Goal: Task Accomplishment & Management: Manage account settings

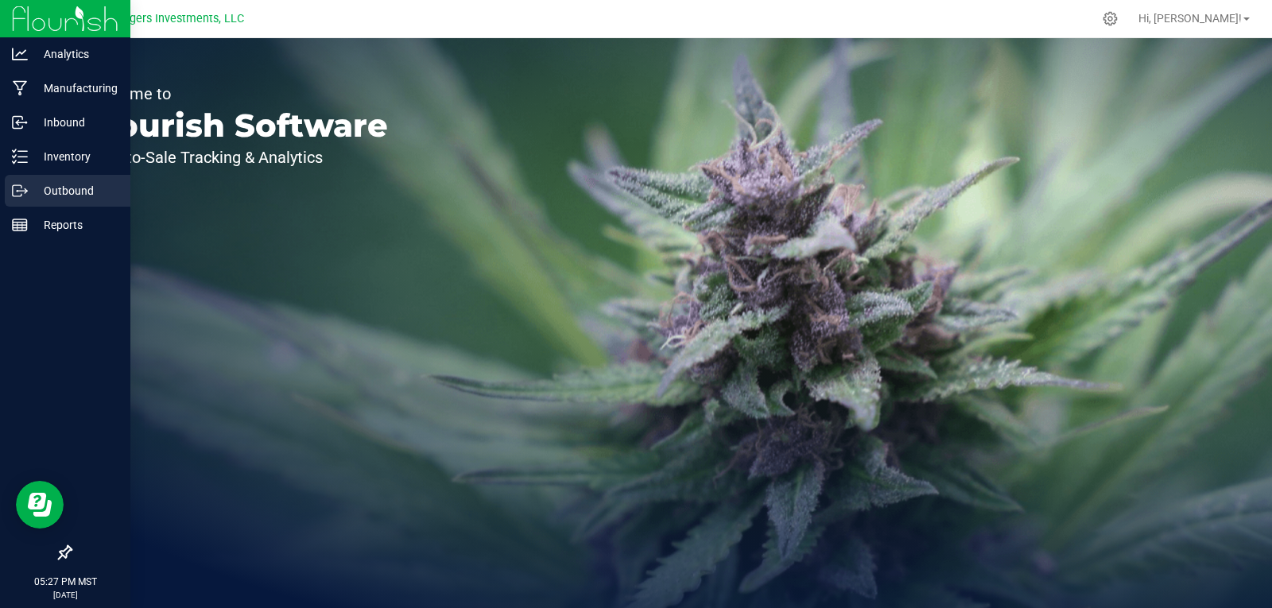
click at [67, 185] on p "Outbound" at bounding box center [75, 190] width 95 height 19
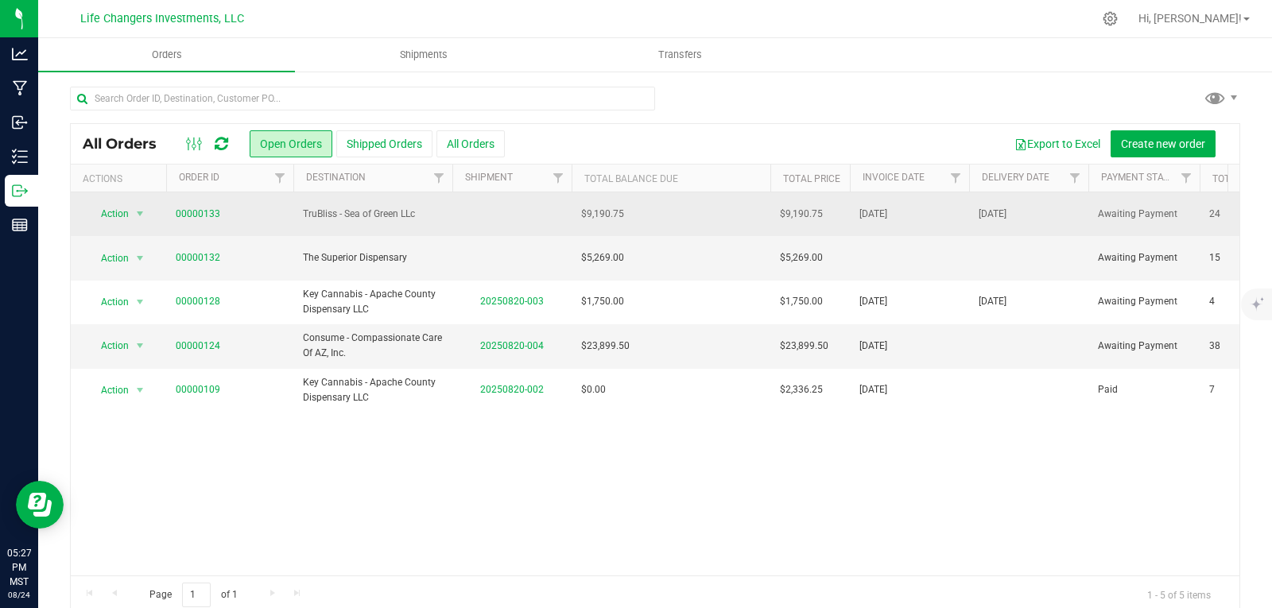
click at [650, 212] on td "$9,190.75" at bounding box center [671, 214] width 199 height 44
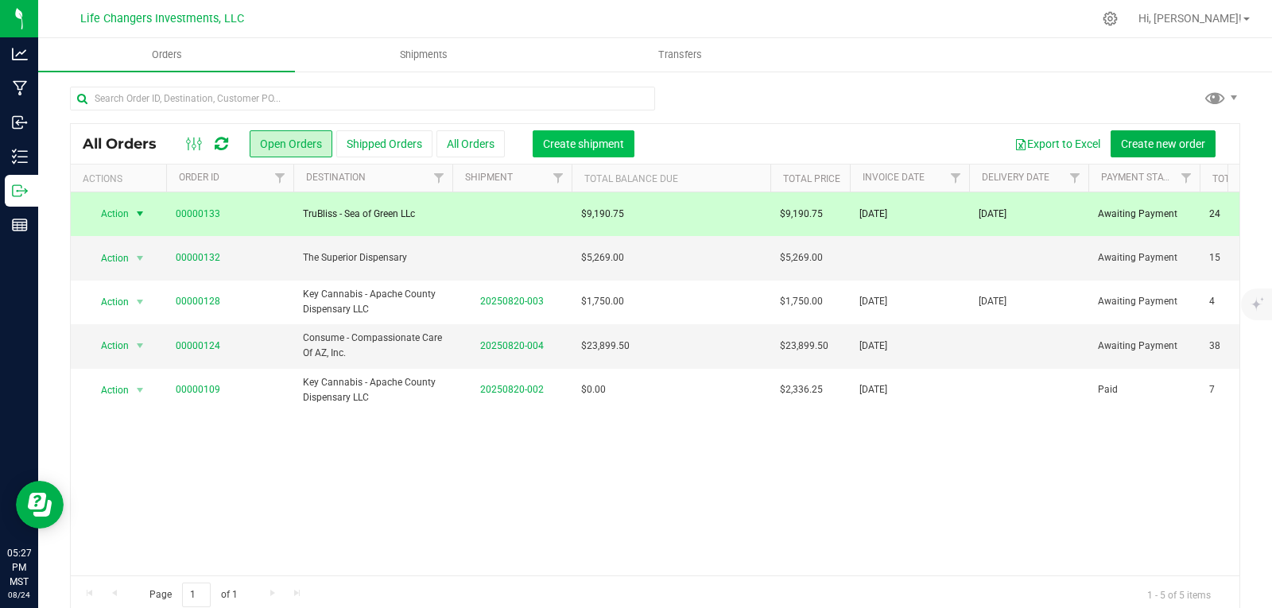
click at [580, 142] on span "Create shipment" at bounding box center [583, 144] width 81 height 13
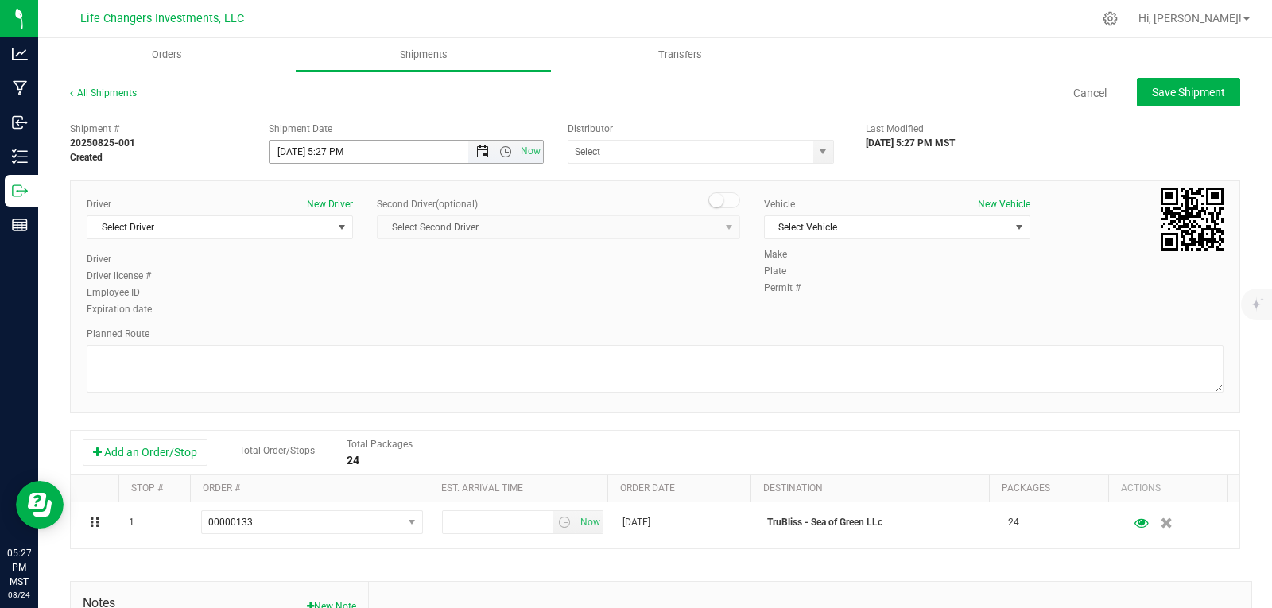
click at [478, 149] on span "Open the date view" at bounding box center [482, 151] width 13 height 13
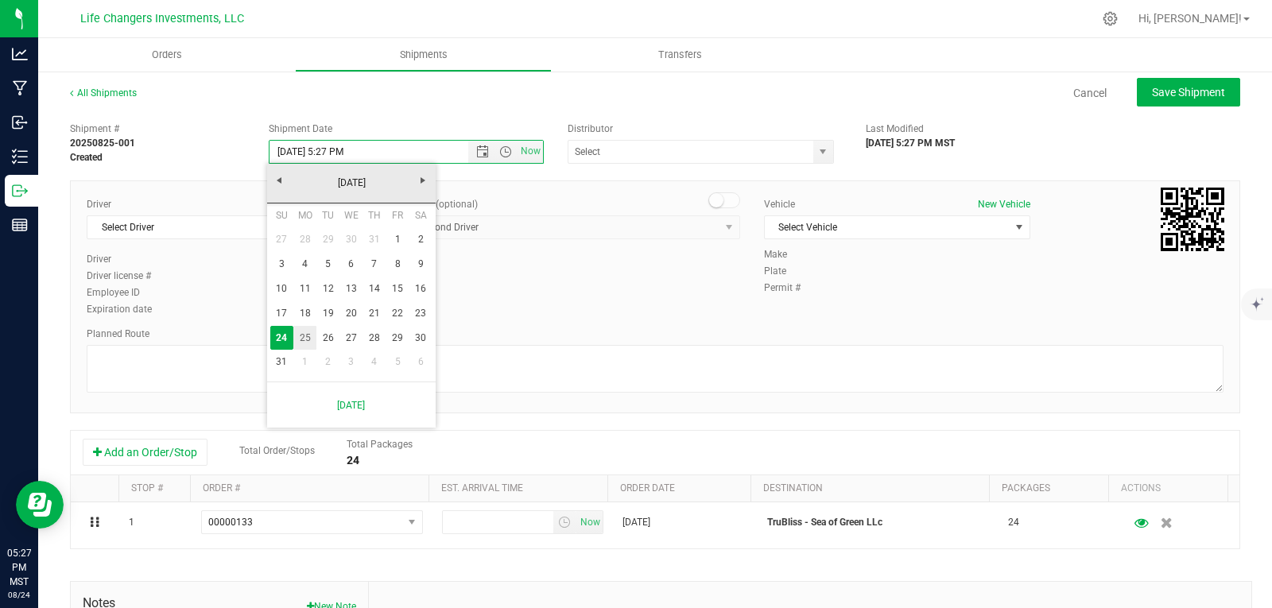
click at [306, 335] on link "25" at bounding box center [304, 338] width 23 height 25
type input "[DATE] 5:27 PM"
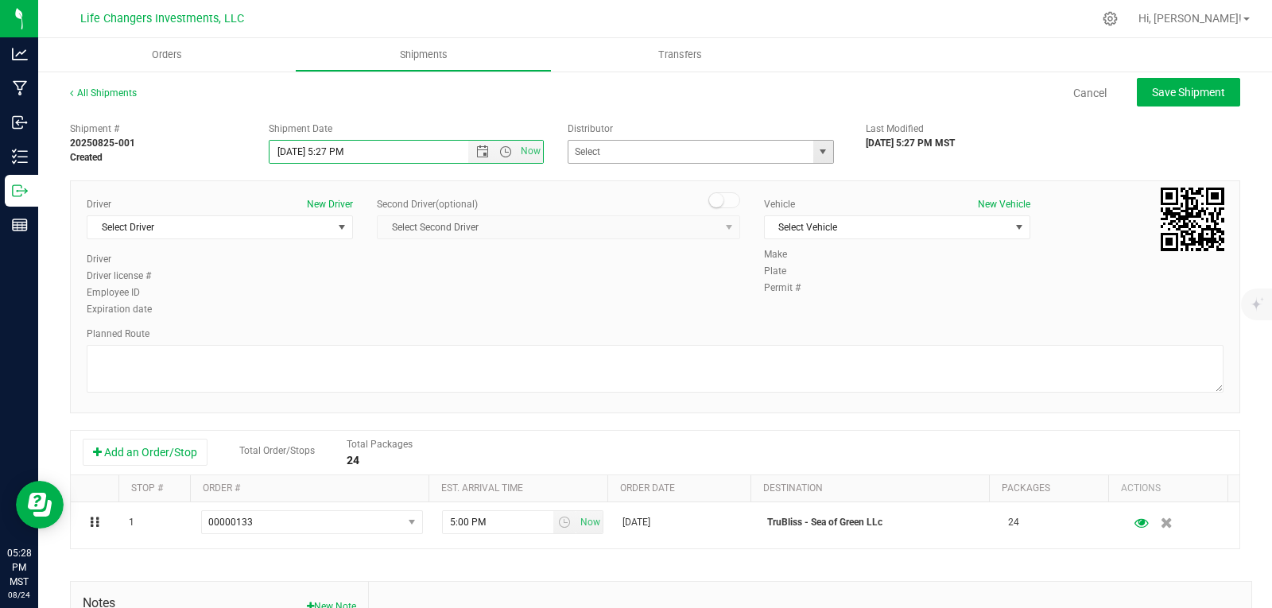
click at [817, 150] on span "select" at bounding box center [823, 151] width 13 height 13
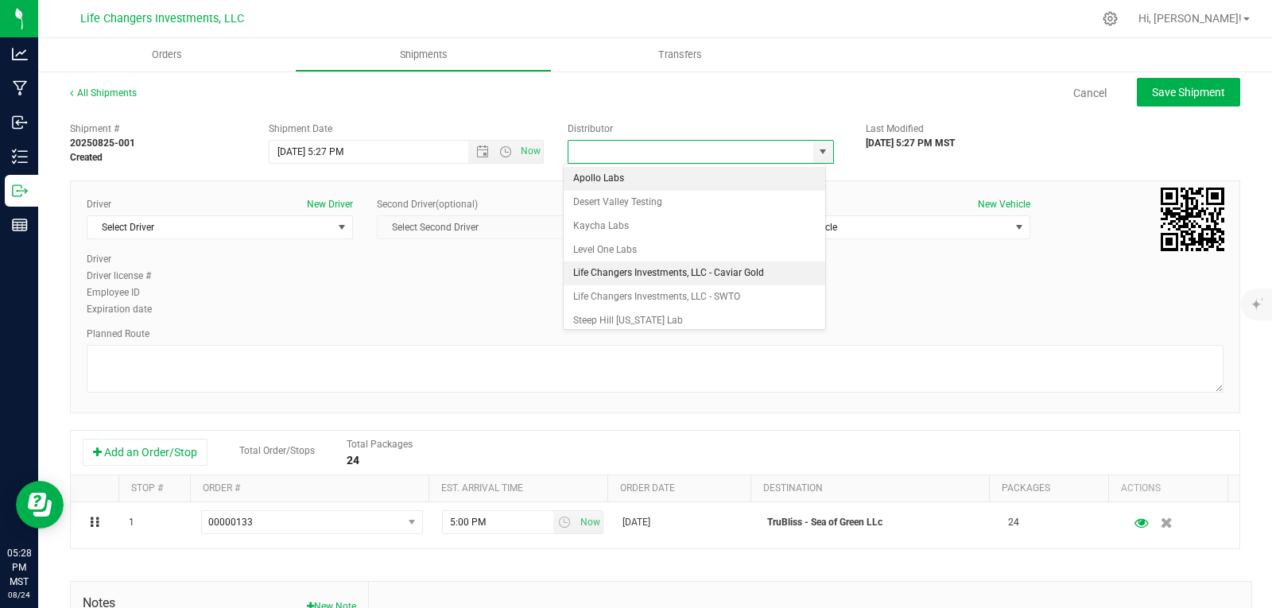
click at [634, 273] on li "Life Changers Investments, LLC - Caviar Gold" at bounding box center [695, 274] width 262 height 24
type input "Life Changers Investments, LLC - Caviar Gold"
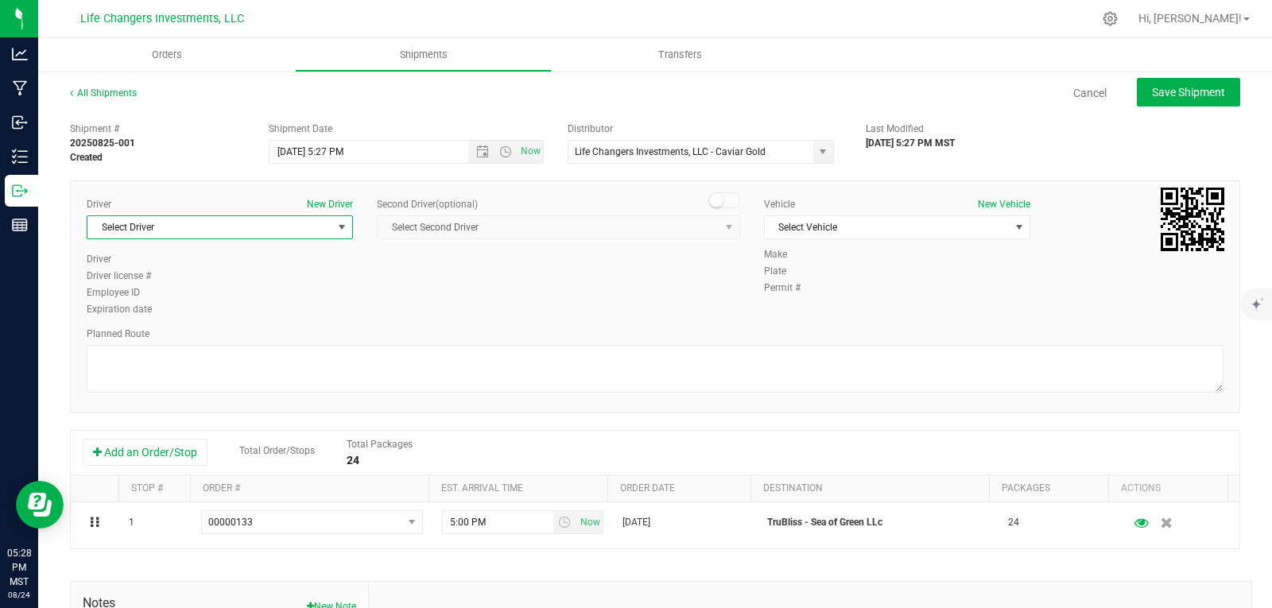
click at [343, 221] on span "select" at bounding box center [342, 227] width 13 height 13
click at [212, 347] on li "[PERSON_NAME]" at bounding box center [218, 341] width 262 height 24
click at [833, 230] on span "Select Vehicle" at bounding box center [887, 227] width 245 height 22
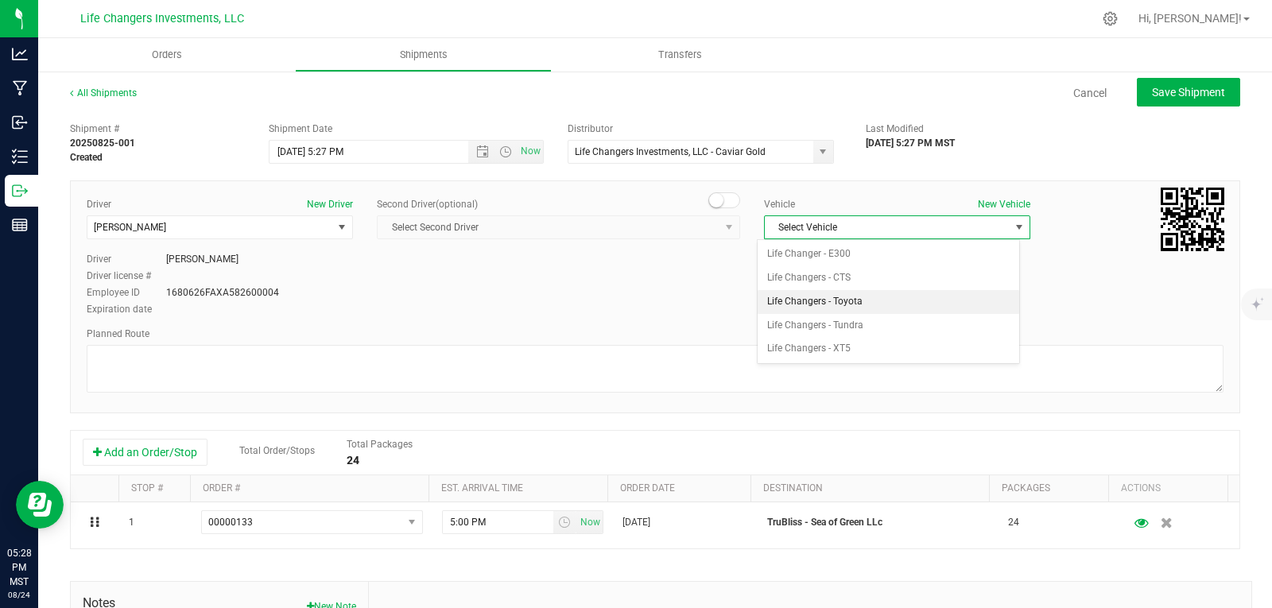
click at [832, 300] on li "Life Changers - Toyota" at bounding box center [889, 302] width 262 height 24
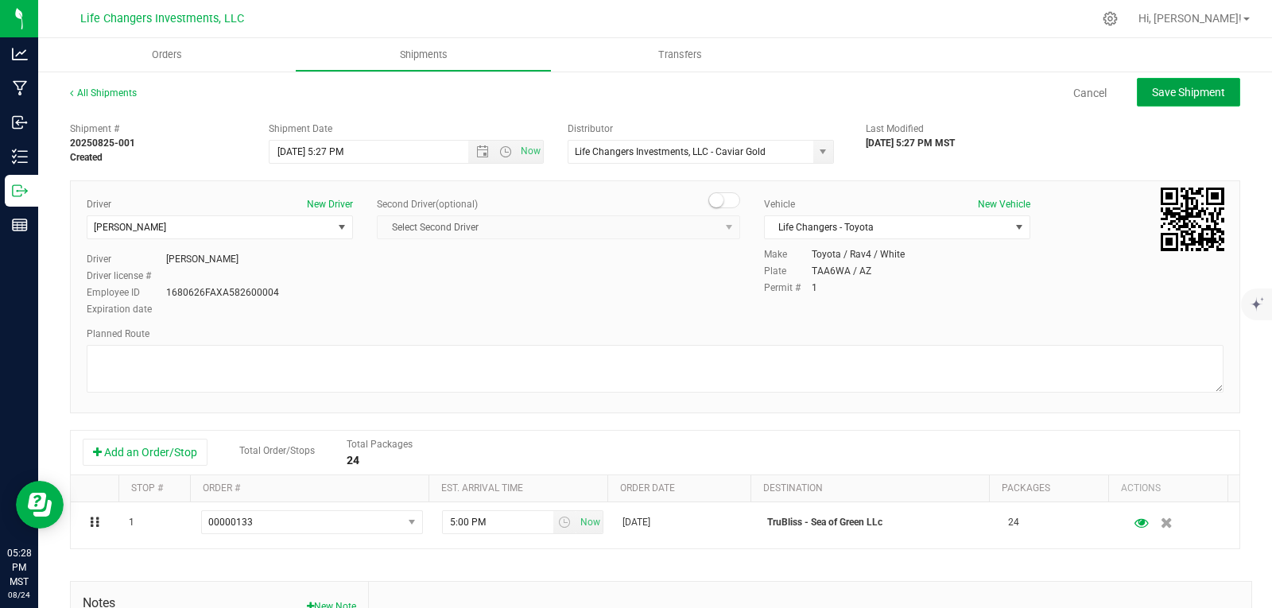
click at [1176, 92] on span "Save Shipment" at bounding box center [1188, 92] width 73 height 13
type input "[DATE] 12:27 AM"
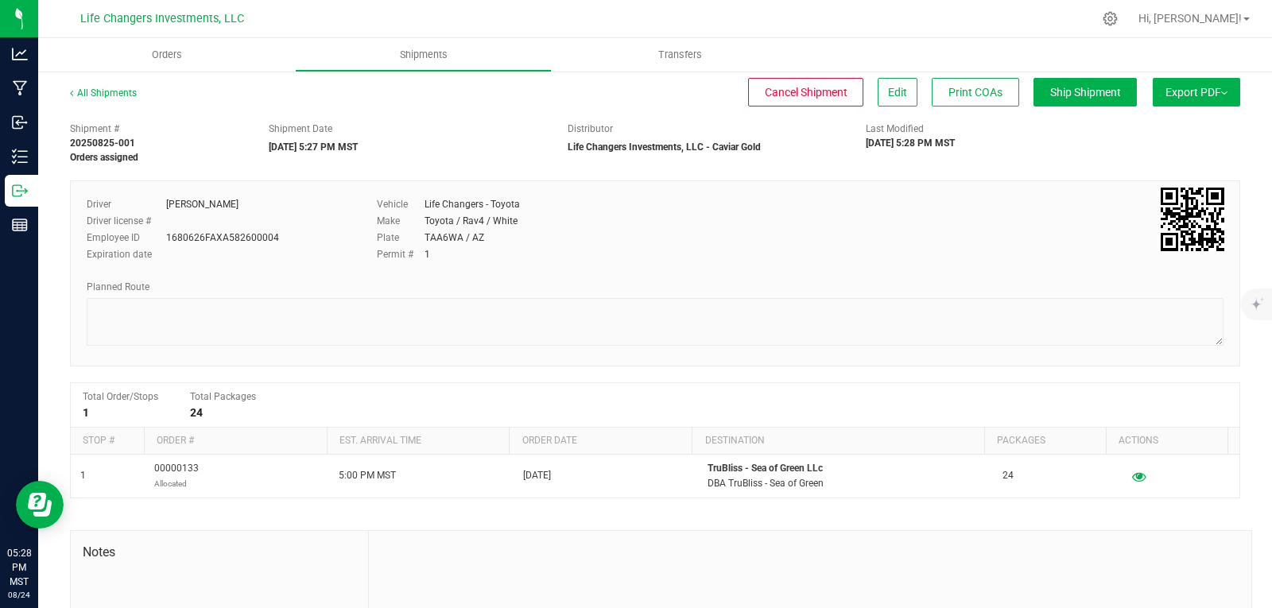
click at [1176, 92] on button "Export PDF" at bounding box center [1196, 92] width 87 height 29
click at [1180, 124] on span "Manifest by Package ID" at bounding box center [1173, 127] width 101 height 11
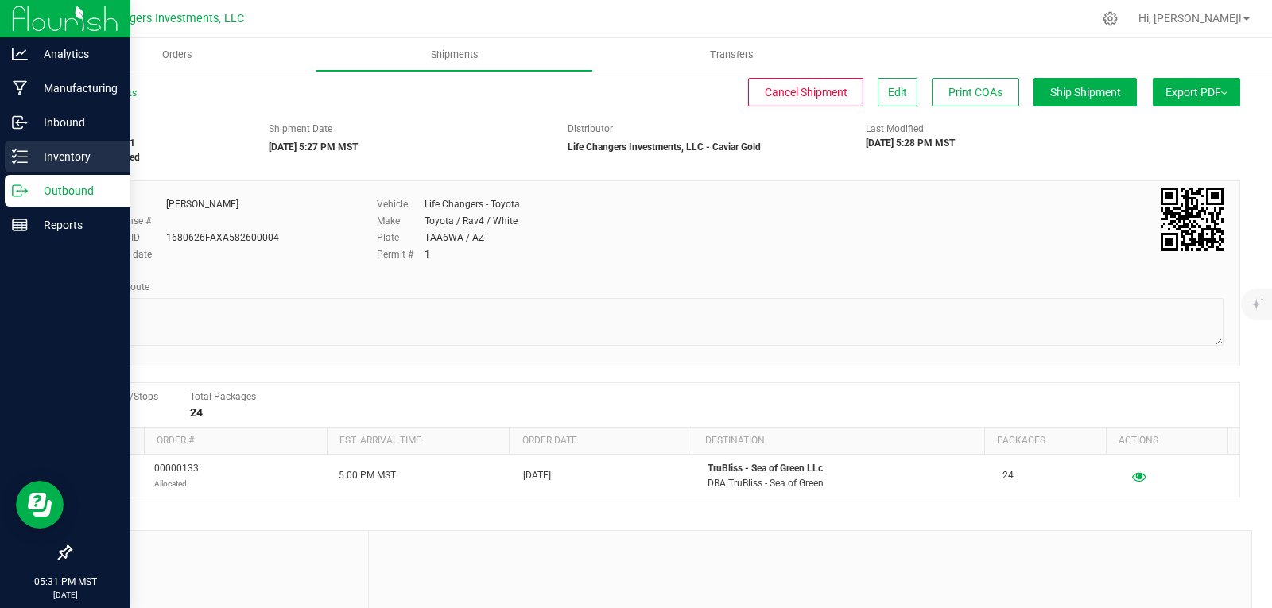
click at [76, 149] on p "Inventory" at bounding box center [75, 156] width 95 height 19
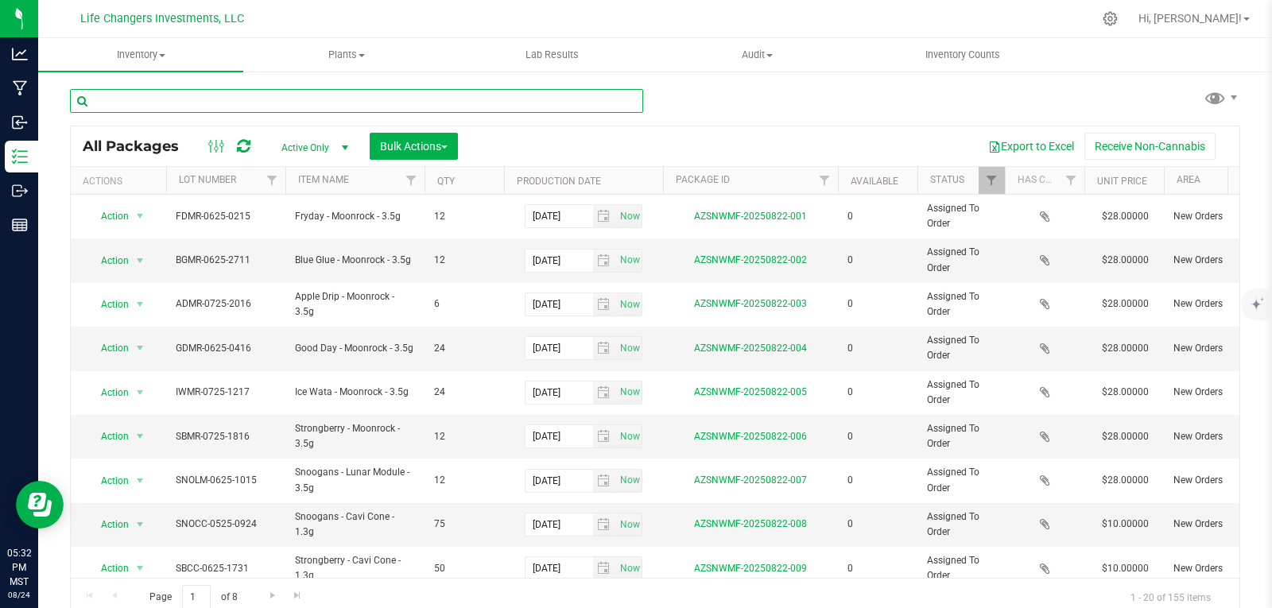
click at [238, 103] on input "text" at bounding box center [356, 101] width 573 height 24
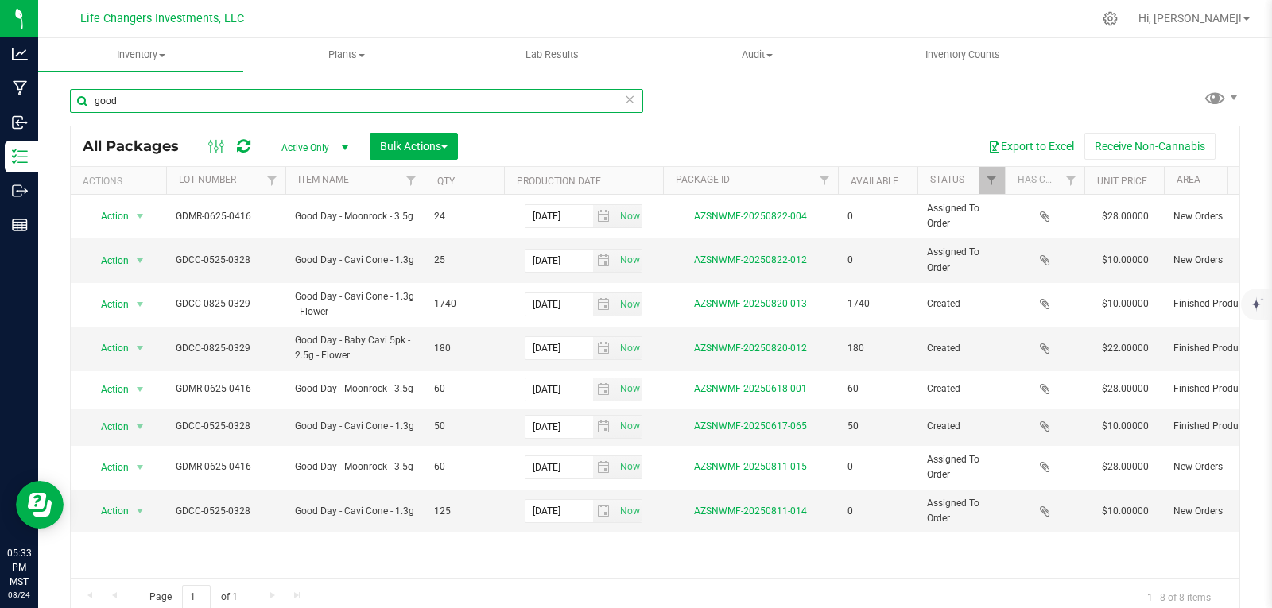
type input "good"
click at [1118, 17] on icon at bounding box center [1110, 18] width 15 height 15
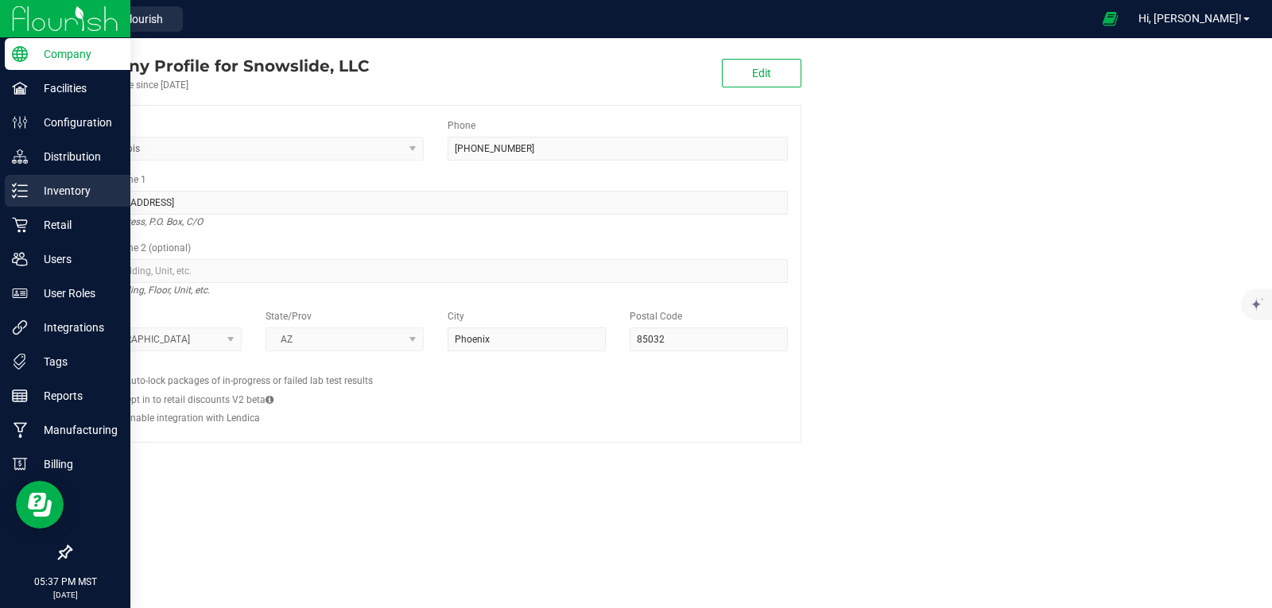
click at [68, 192] on p "Inventory" at bounding box center [75, 190] width 95 height 19
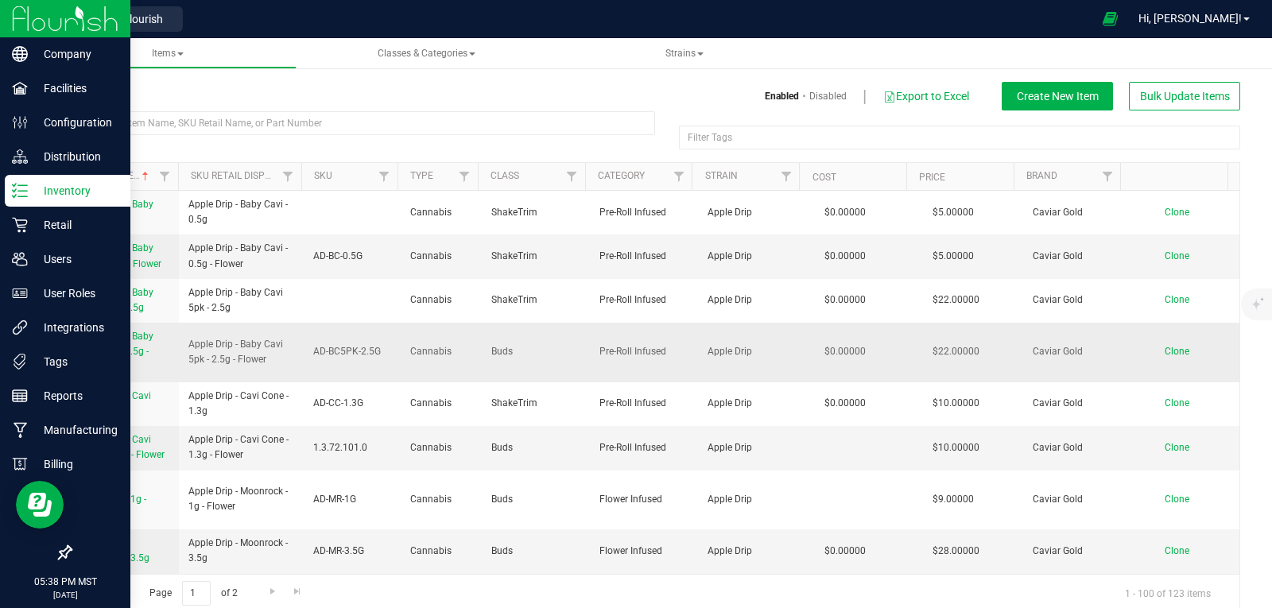
click at [277, 362] on span "Apple Drip - Baby Cavi 5pk - 2.5g - Flower" at bounding box center [241, 352] width 106 height 30
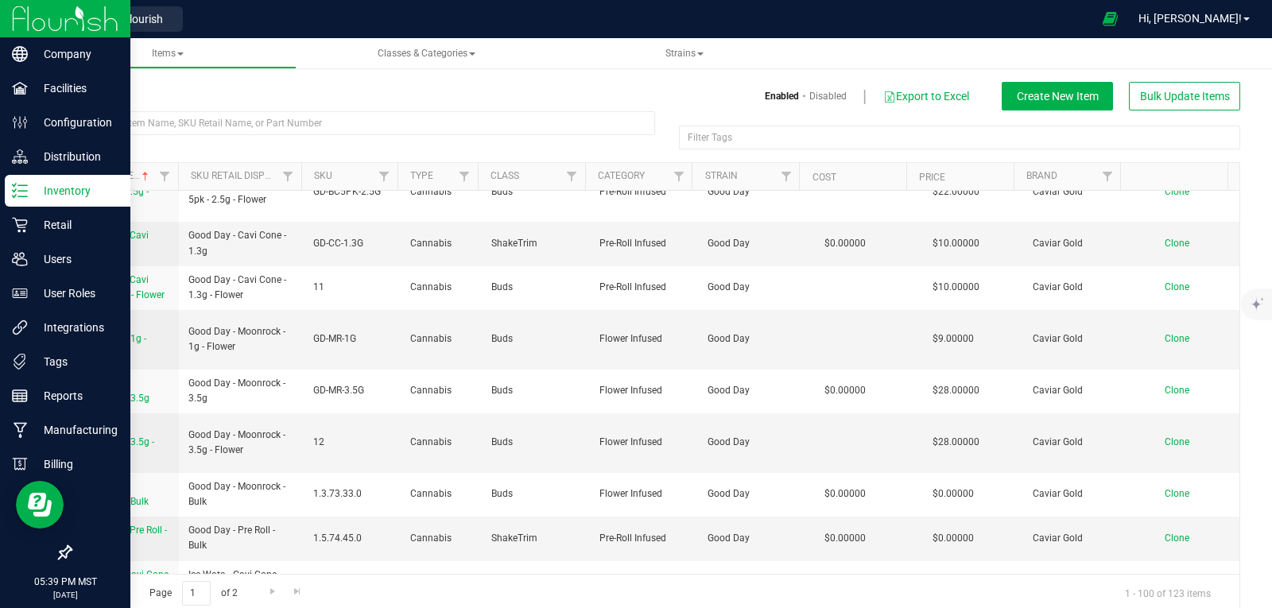
scroll to position [2182, 0]
click at [118, 258] on link "Good Day - Cavi Cone - 1.3g" at bounding box center [124, 242] width 89 height 30
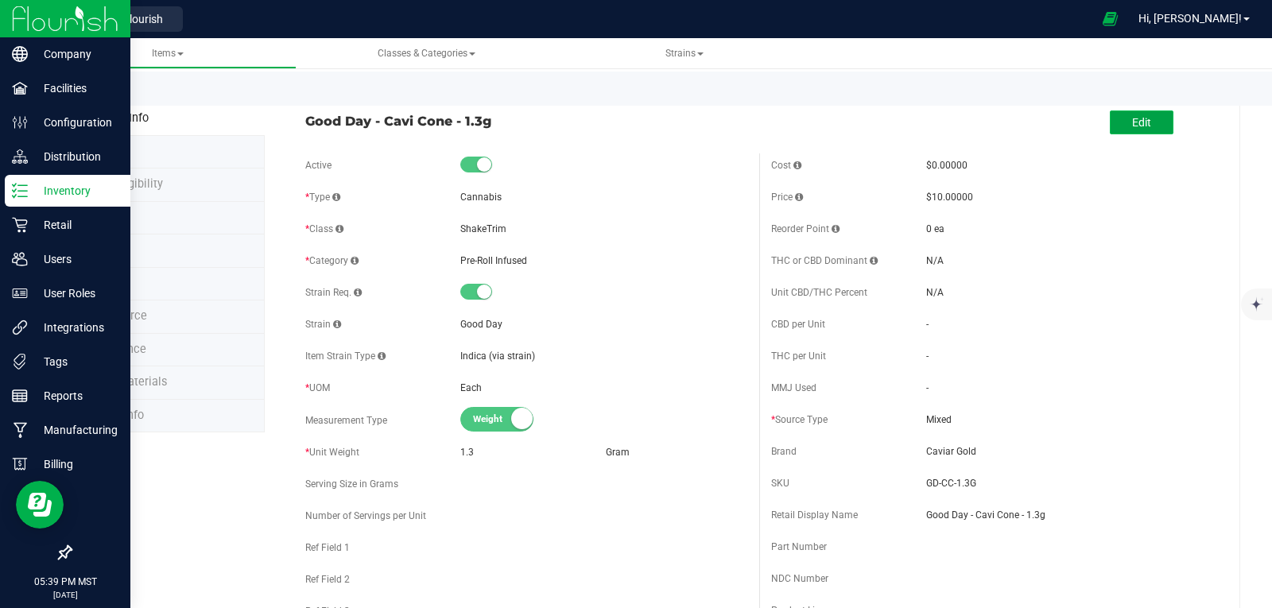
click at [1136, 122] on span "Edit" at bounding box center [1141, 122] width 19 height 13
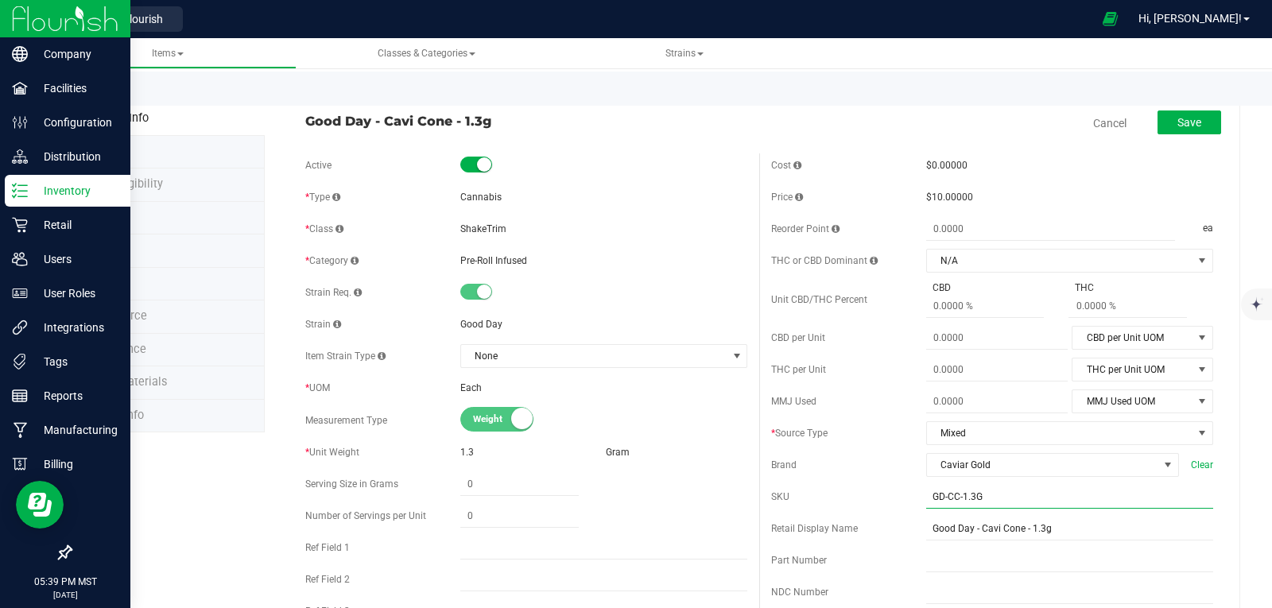
click at [989, 501] on input "GD-CC-1.3G" at bounding box center [1069, 497] width 287 height 24
type input "G"
type input "5"
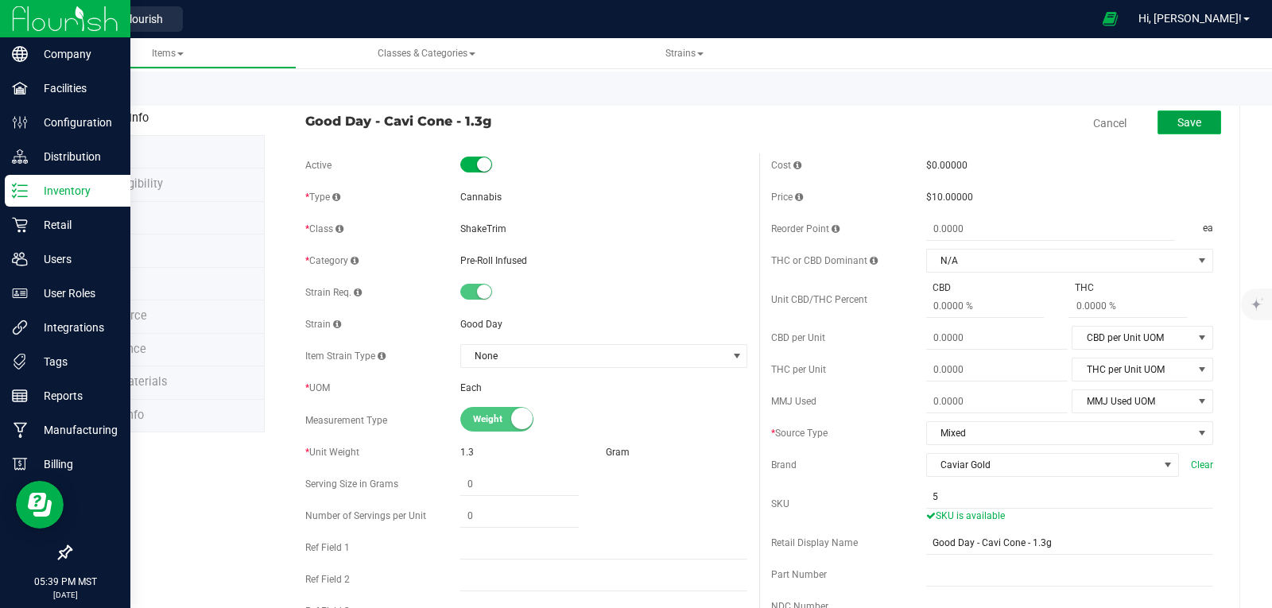
click at [1179, 127] on span "Save" at bounding box center [1189, 122] width 24 height 13
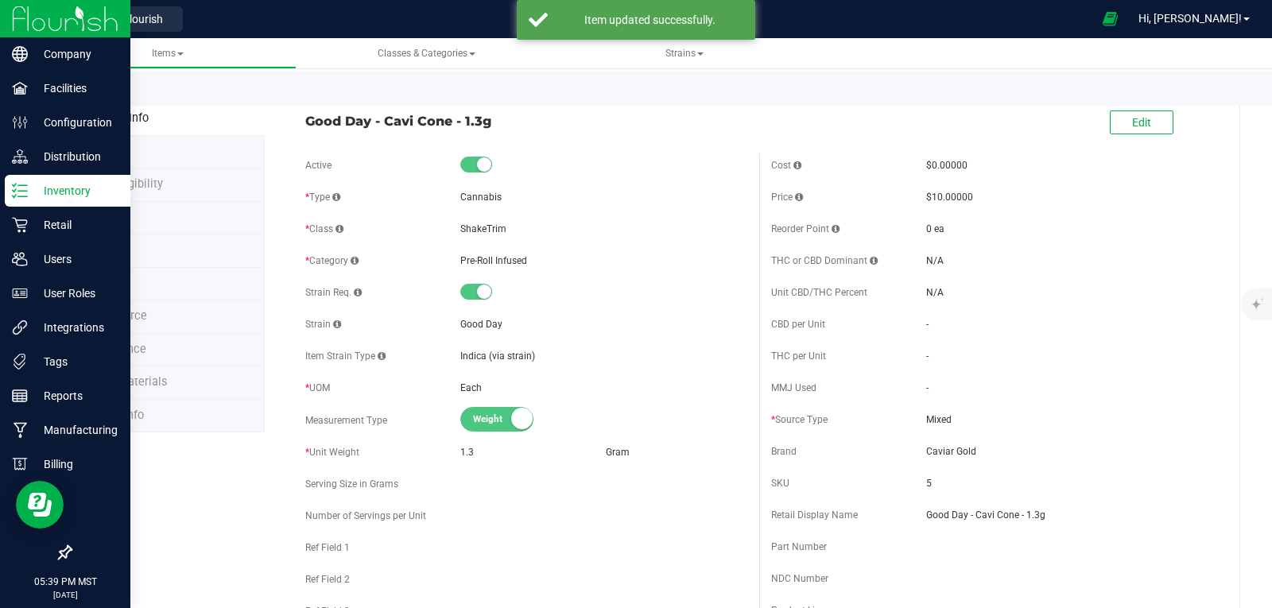
click at [111, 89] on link "Back to List" at bounding box center [99, 92] width 59 height 11
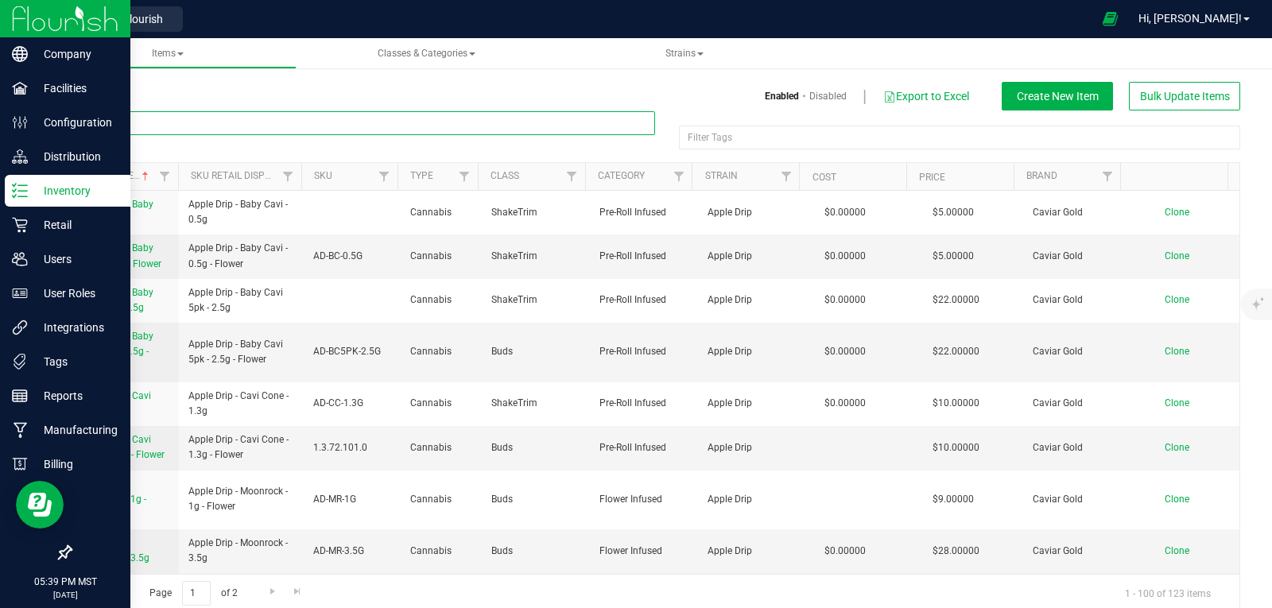
click at [116, 117] on input "text" at bounding box center [362, 123] width 585 height 24
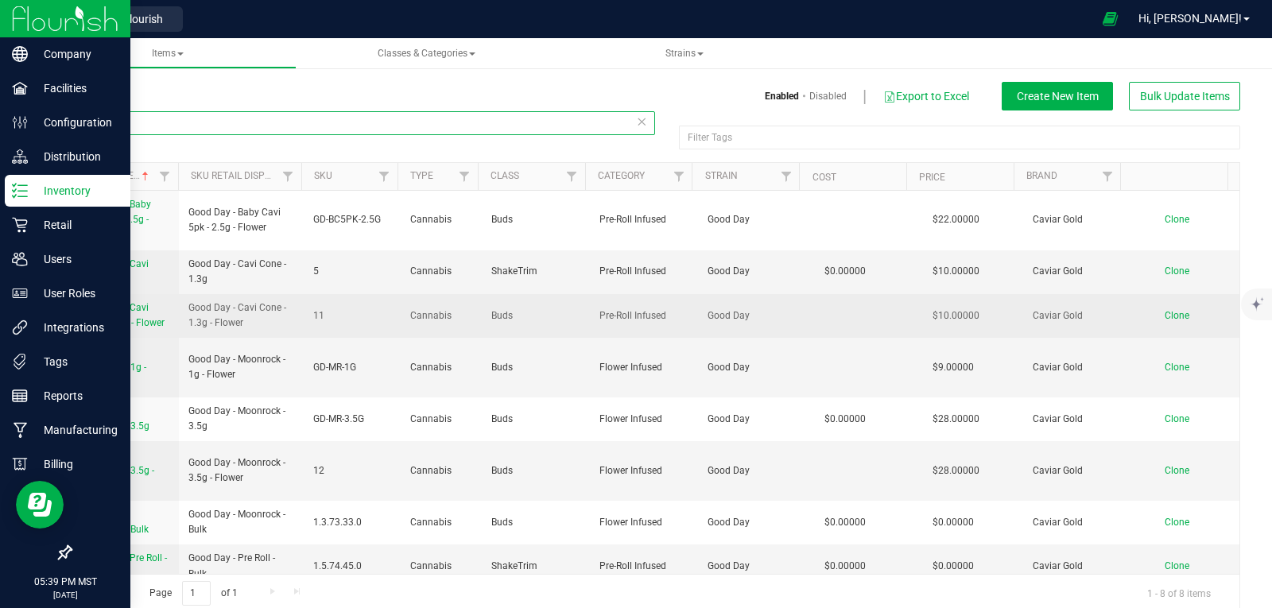
type input "good"
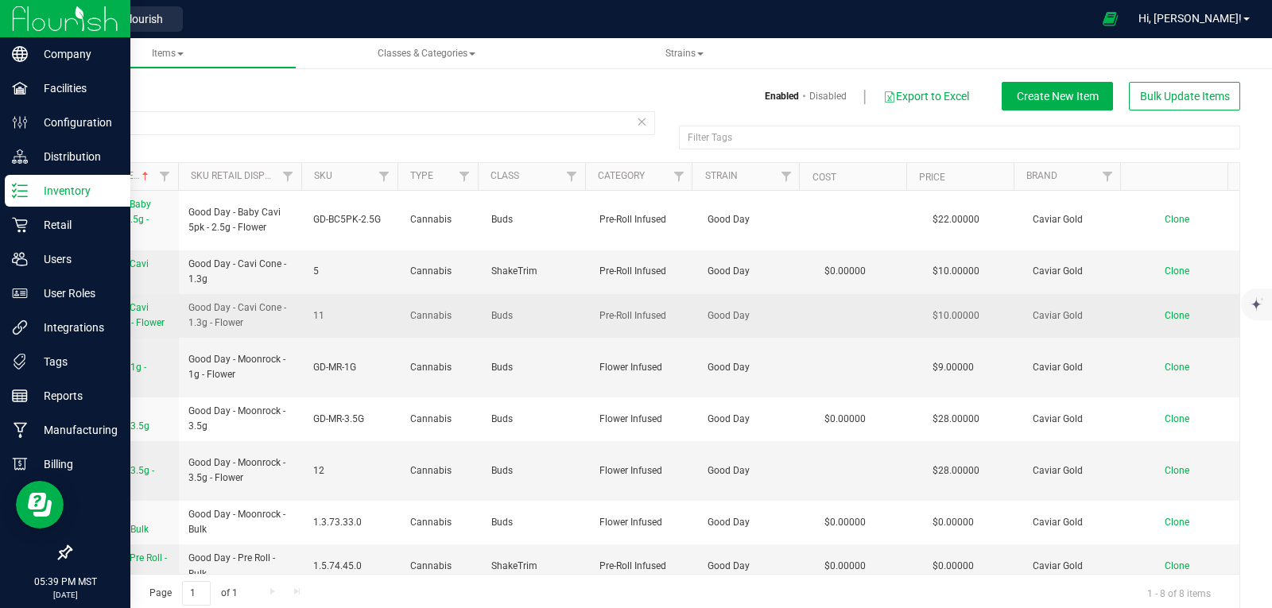
click at [126, 307] on span "Good Day - Cavi Cone - 1.3g - Flower" at bounding box center [122, 315] width 84 height 26
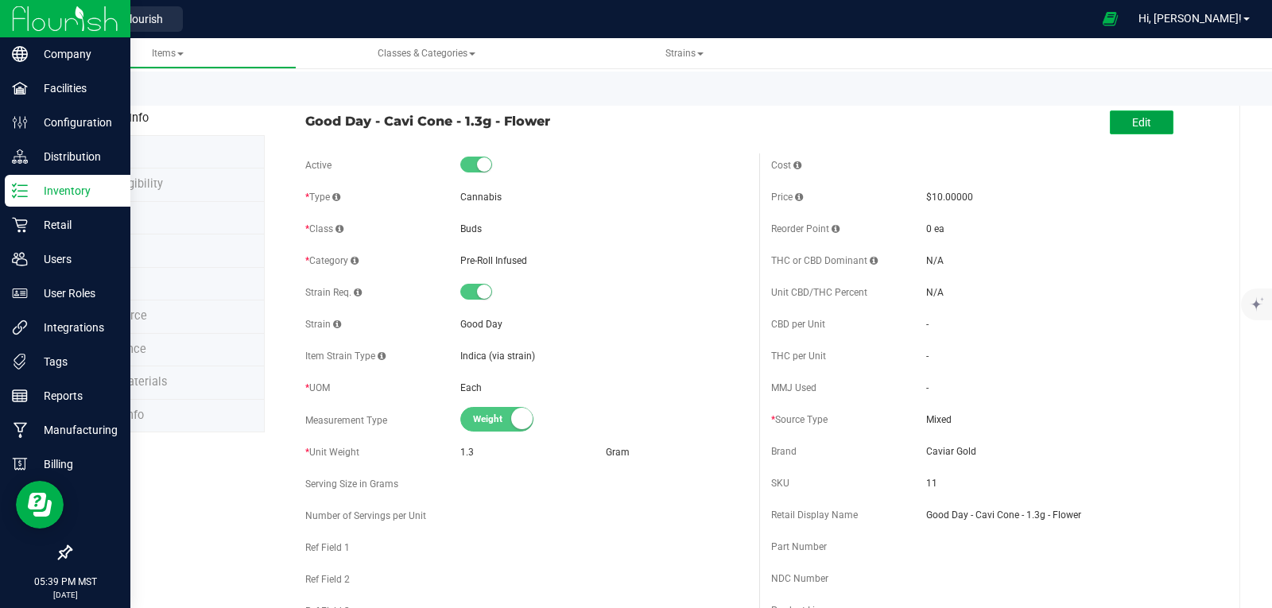
click at [1136, 127] on span "Edit" at bounding box center [1141, 122] width 19 height 13
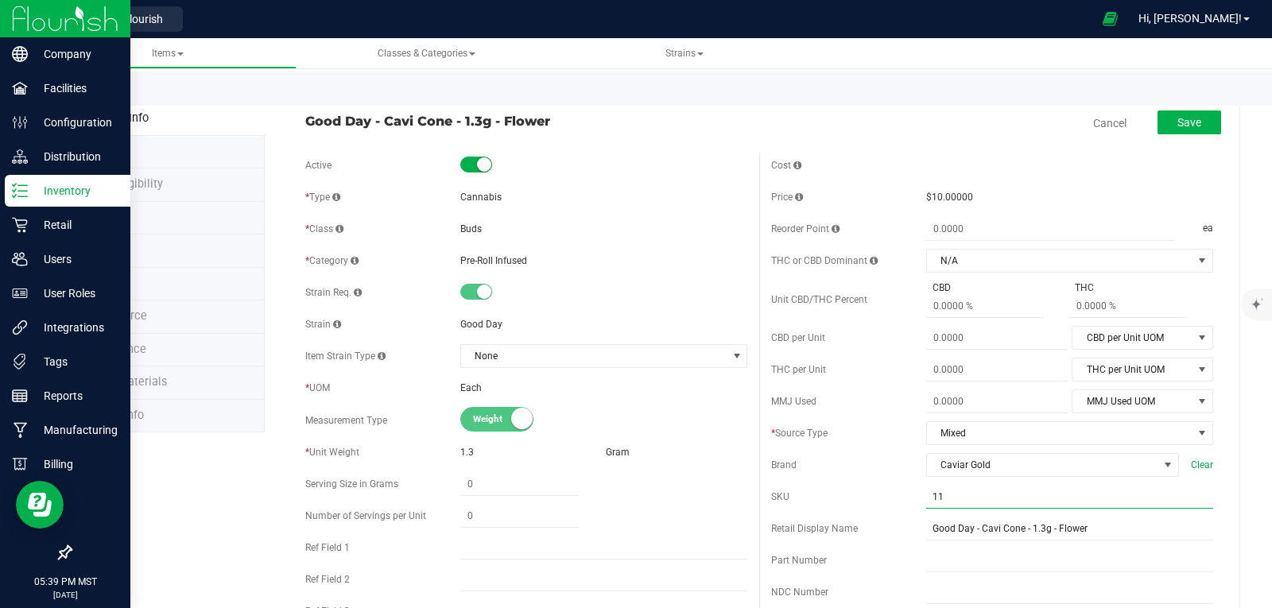
click at [942, 498] on input "11" at bounding box center [1069, 497] width 287 height 24
type input "g"
click at [942, 498] on input "text" at bounding box center [1069, 497] width 287 height 24
type input "GD-CC-1.3G"
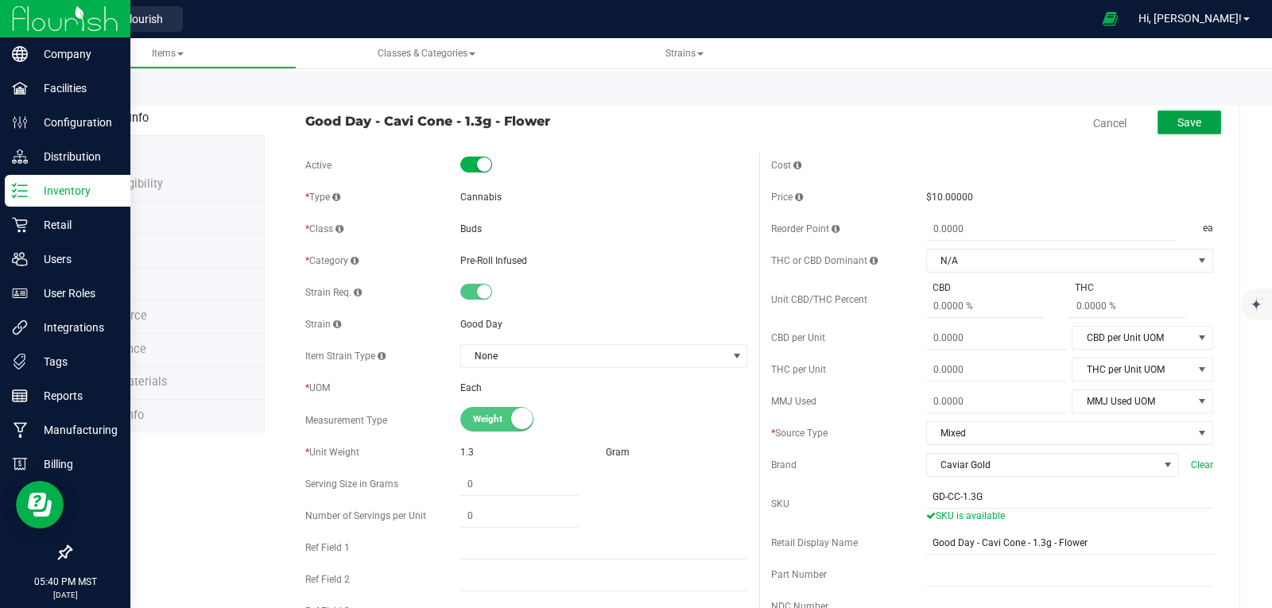
click at [1186, 130] on button "Save" at bounding box center [1190, 123] width 64 height 24
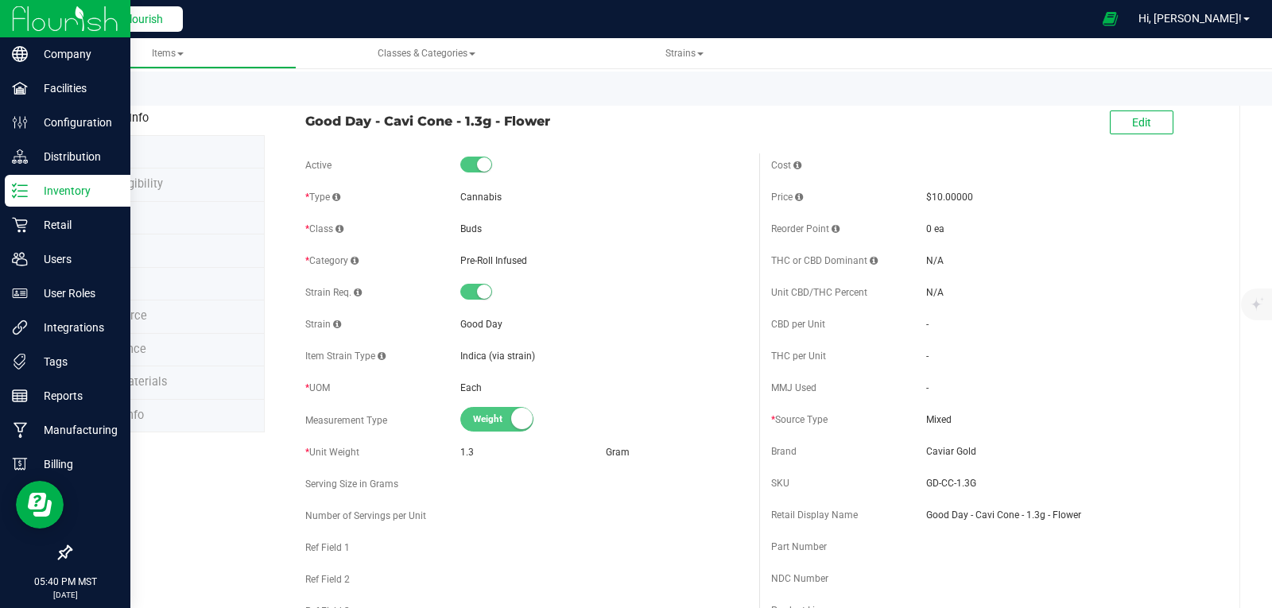
click at [130, 10] on button "Back to Flourish" at bounding box center [117, 18] width 130 height 25
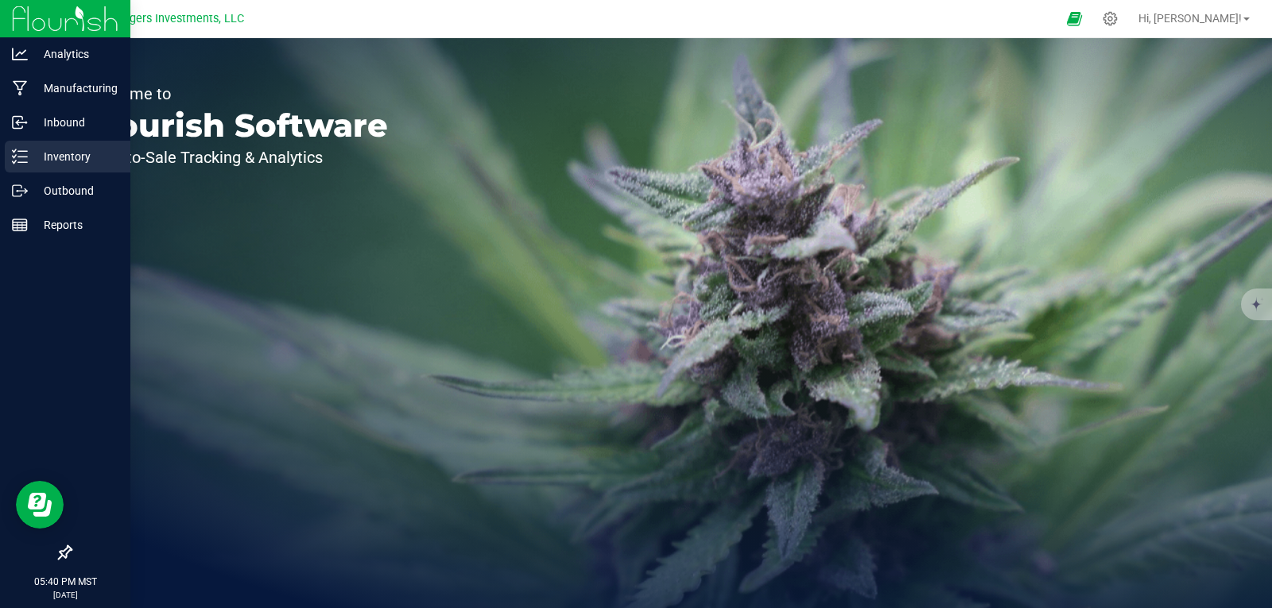
click at [67, 154] on p "Inventory" at bounding box center [75, 156] width 95 height 19
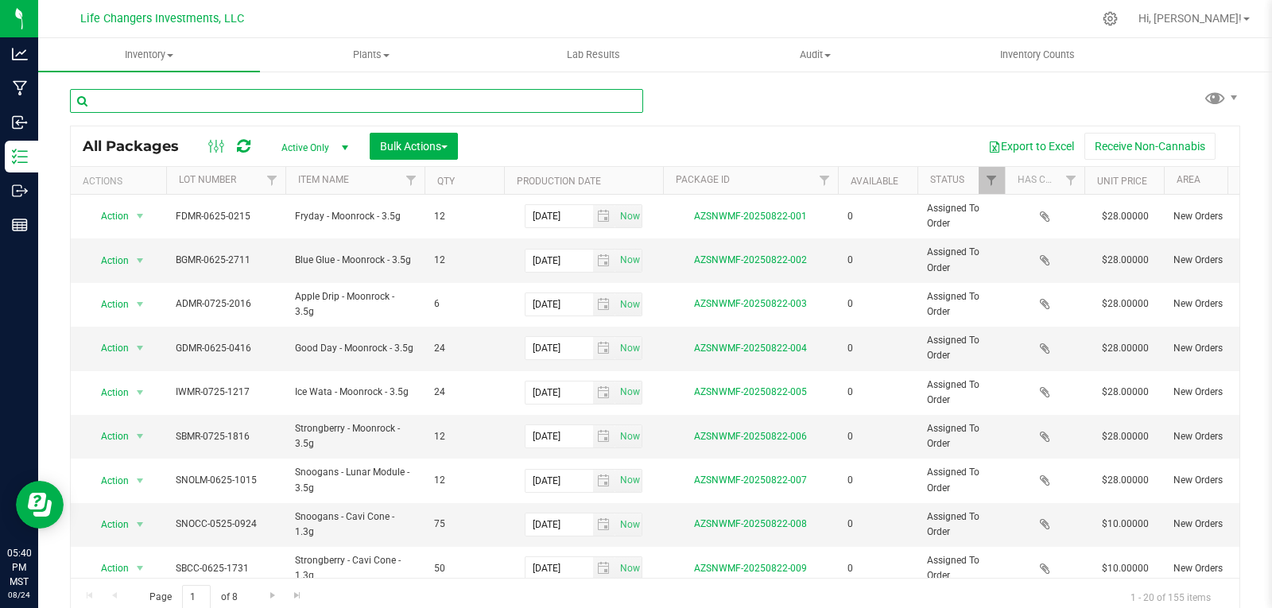
click at [227, 99] on input "text" at bounding box center [356, 101] width 573 height 24
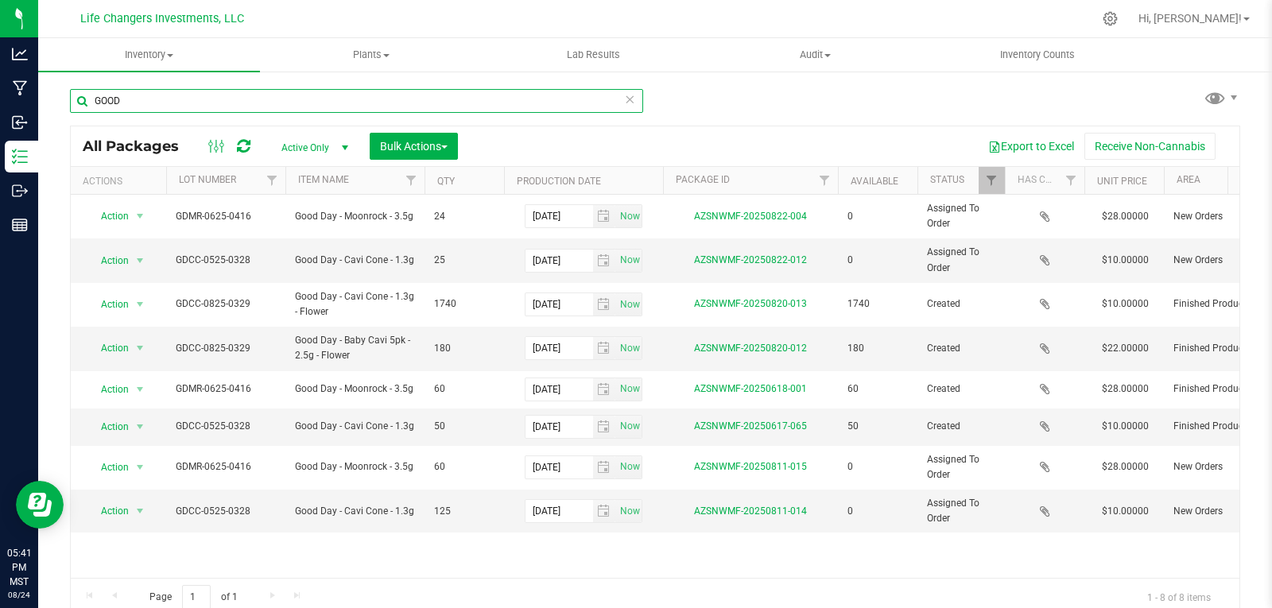
type input "GOOD"
